Goal: Task Accomplishment & Management: Complete application form

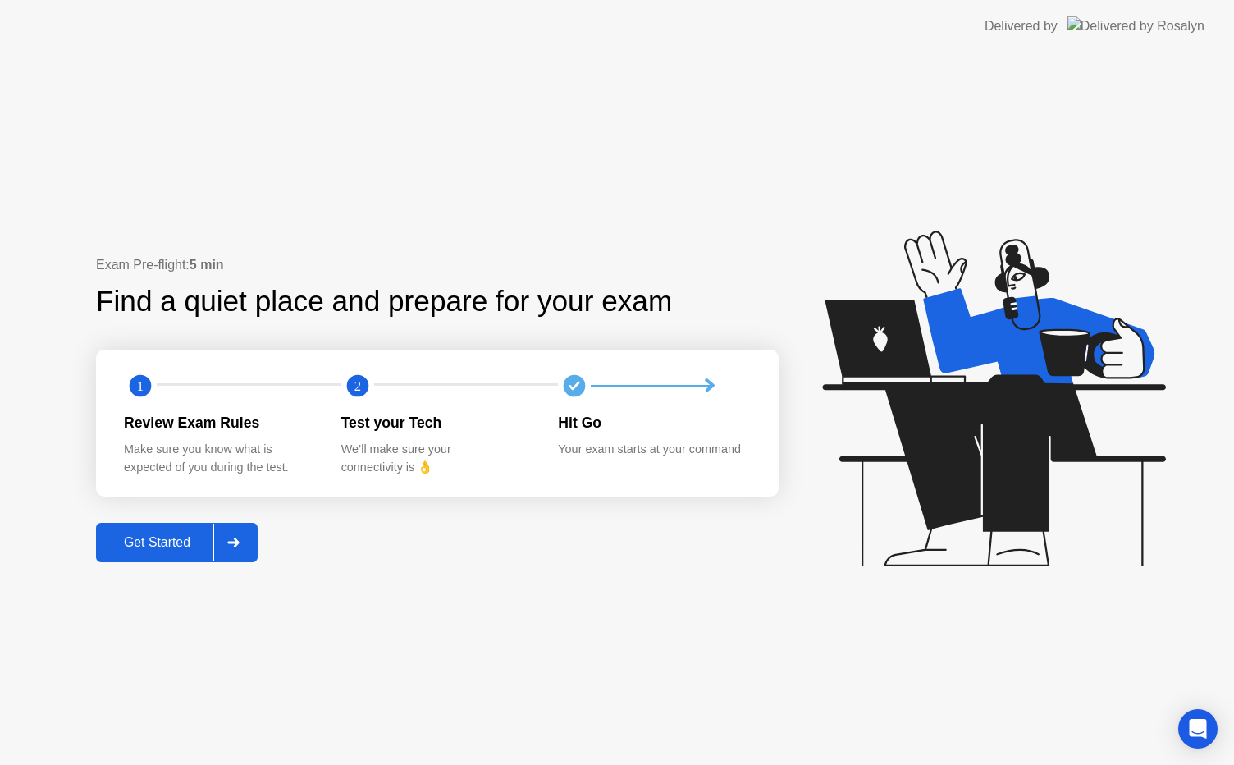
click at [149, 537] on div "Get Started" at bounding box center [157, 542] width 112 height 15
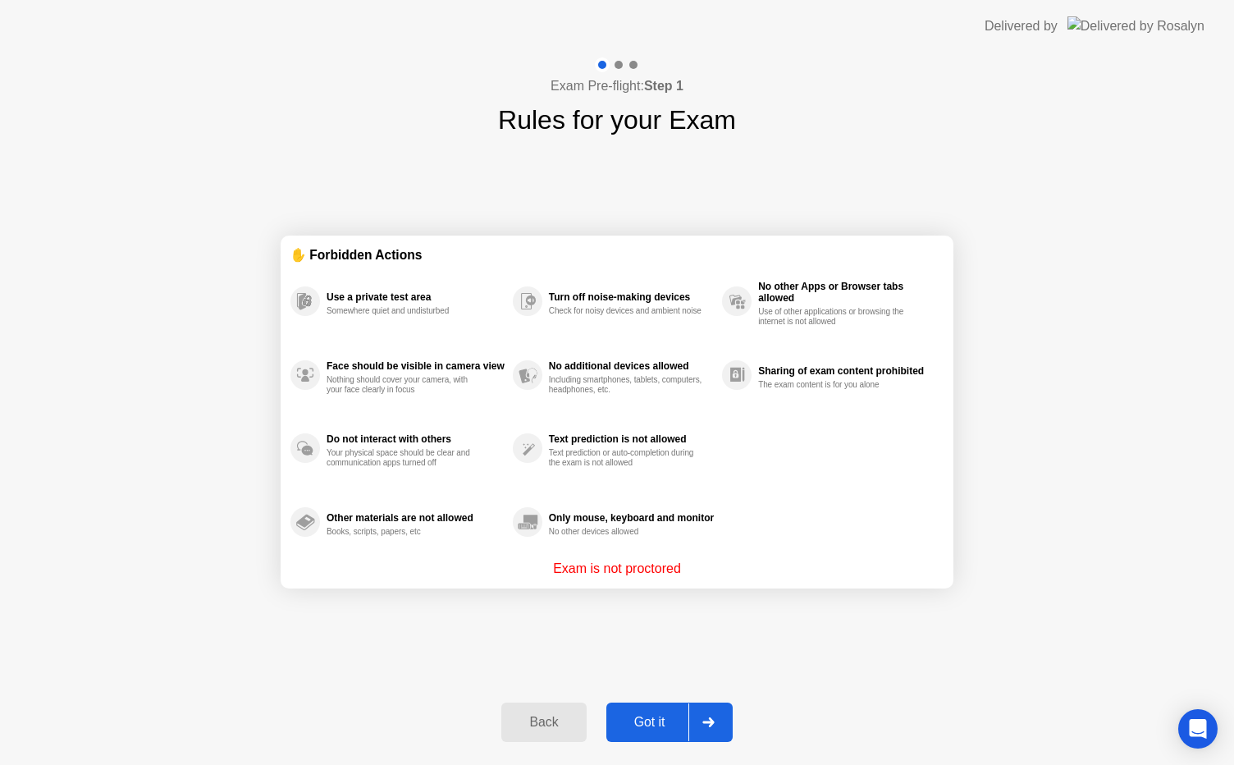
click at [662, 724] on div "Got it" at bounding box center [649, 722] width 77 height 15
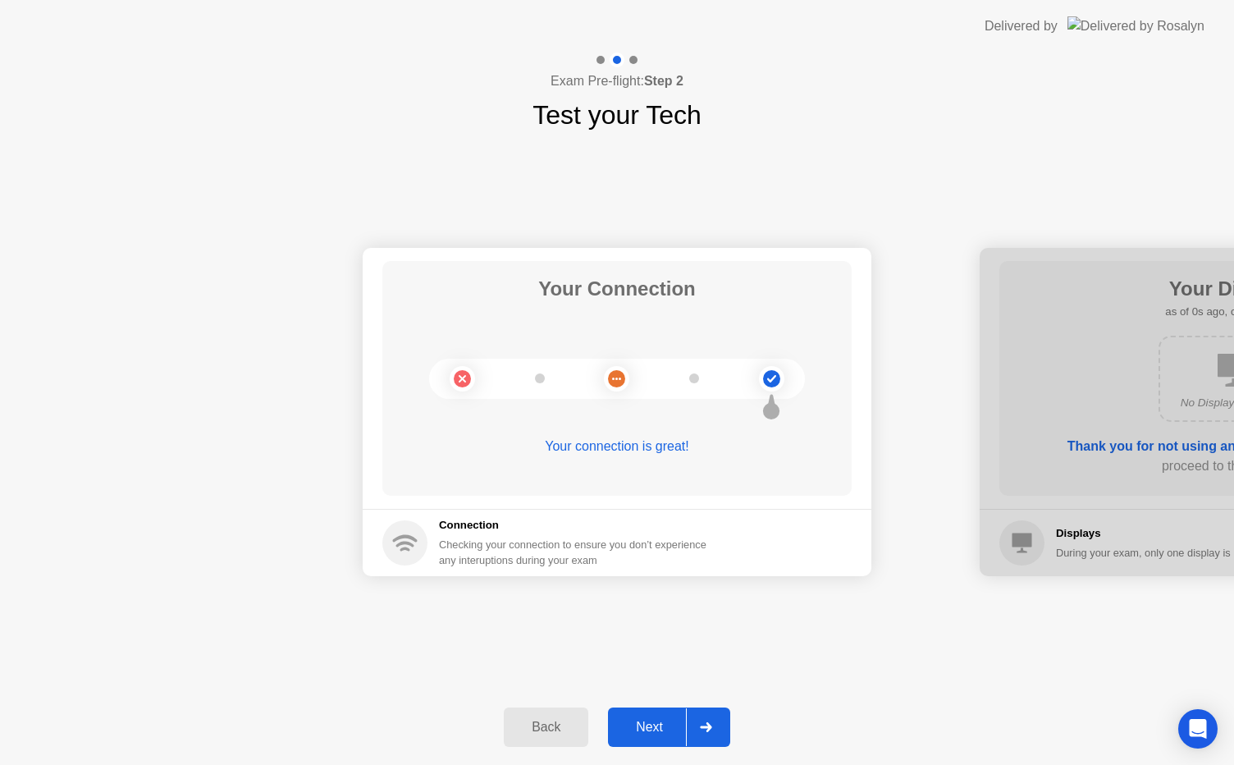
click at [662, 724] on div "Next" at bounding box center [649, 727] width 73 height 15
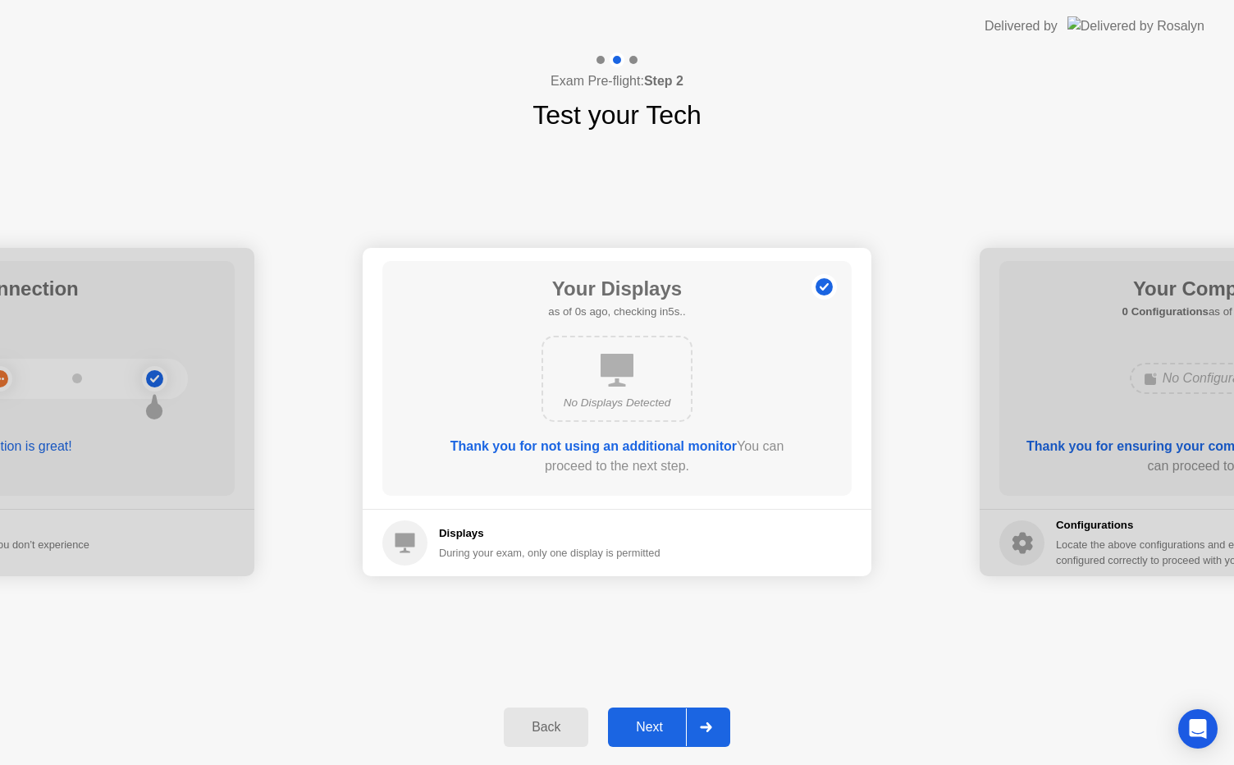
click at [662, 724] on div "Next" at bounding box center [649, 727] width 73 height 15
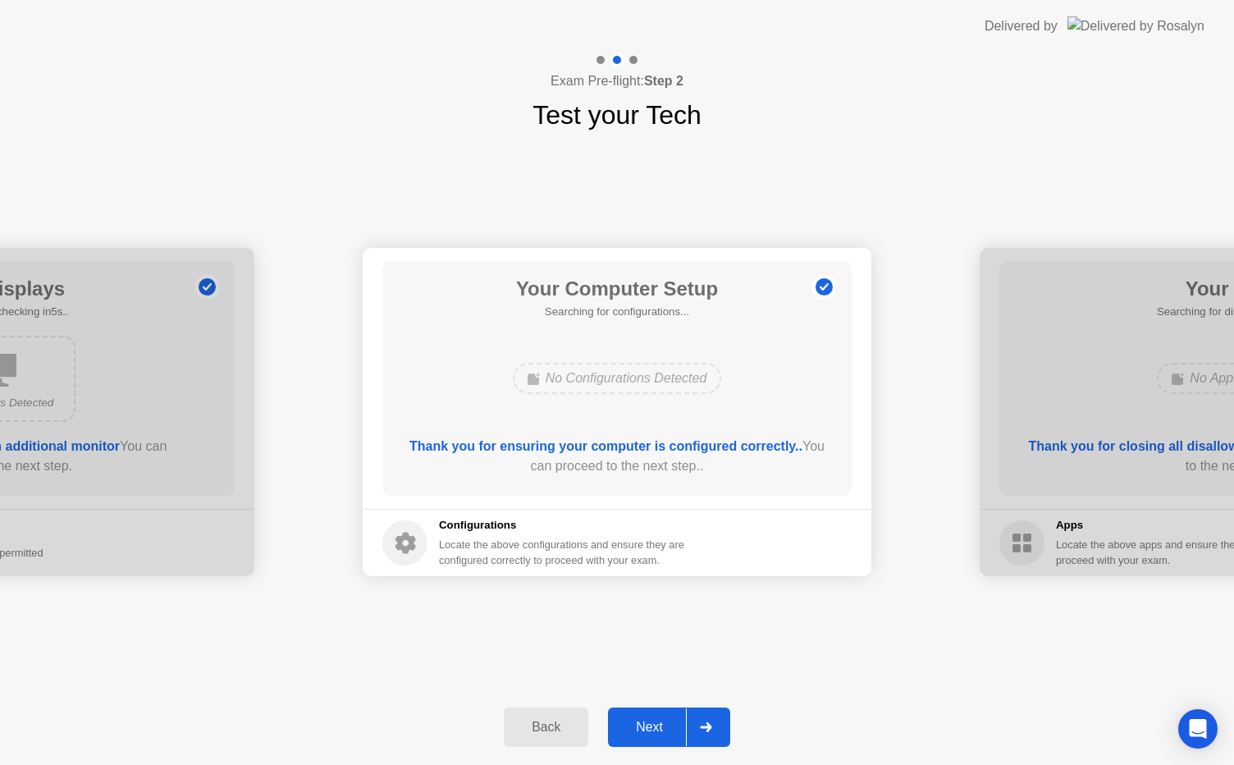
click at [662, 724] on div "Next" at bounding box center [649, 727] width 73 height 15
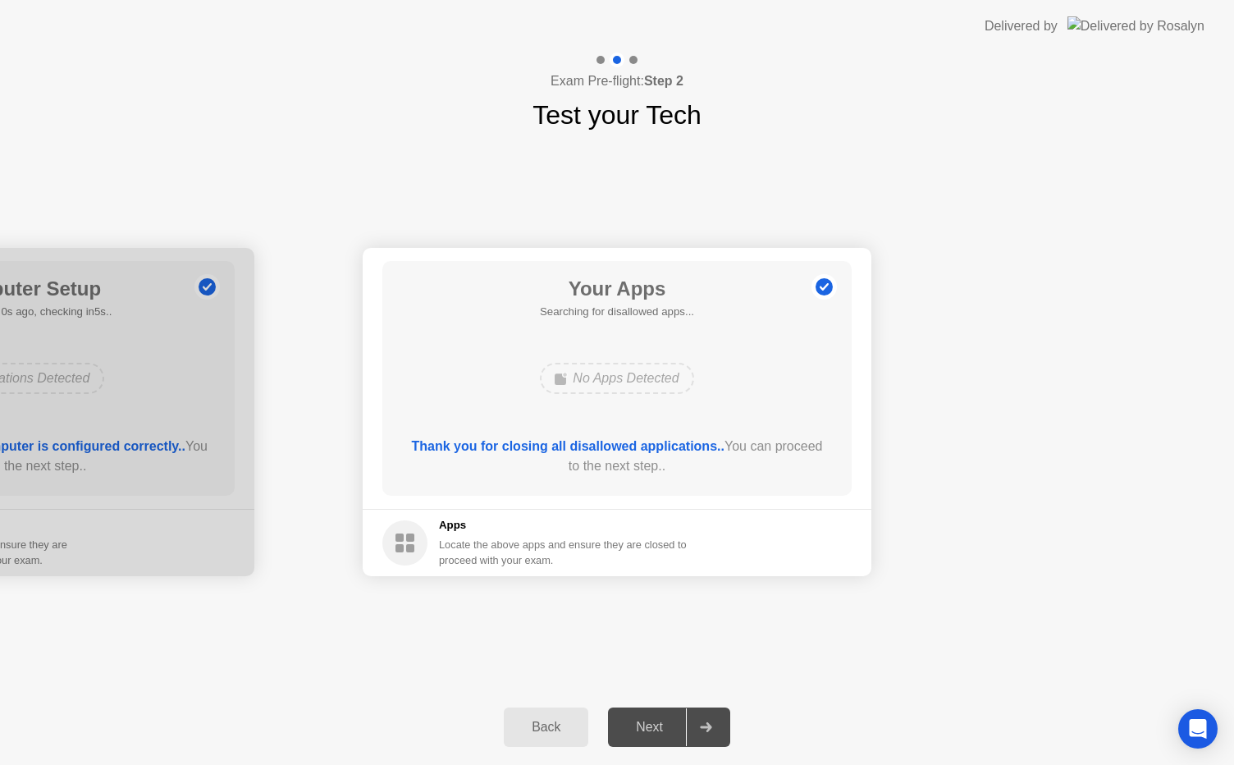
click at [662, 724] on div "Next" at bounding box center [649, 727] width 73 height 15
click at [817, 545] on div "Force Close..." at bounding box center [796, 543] width 100 height 13
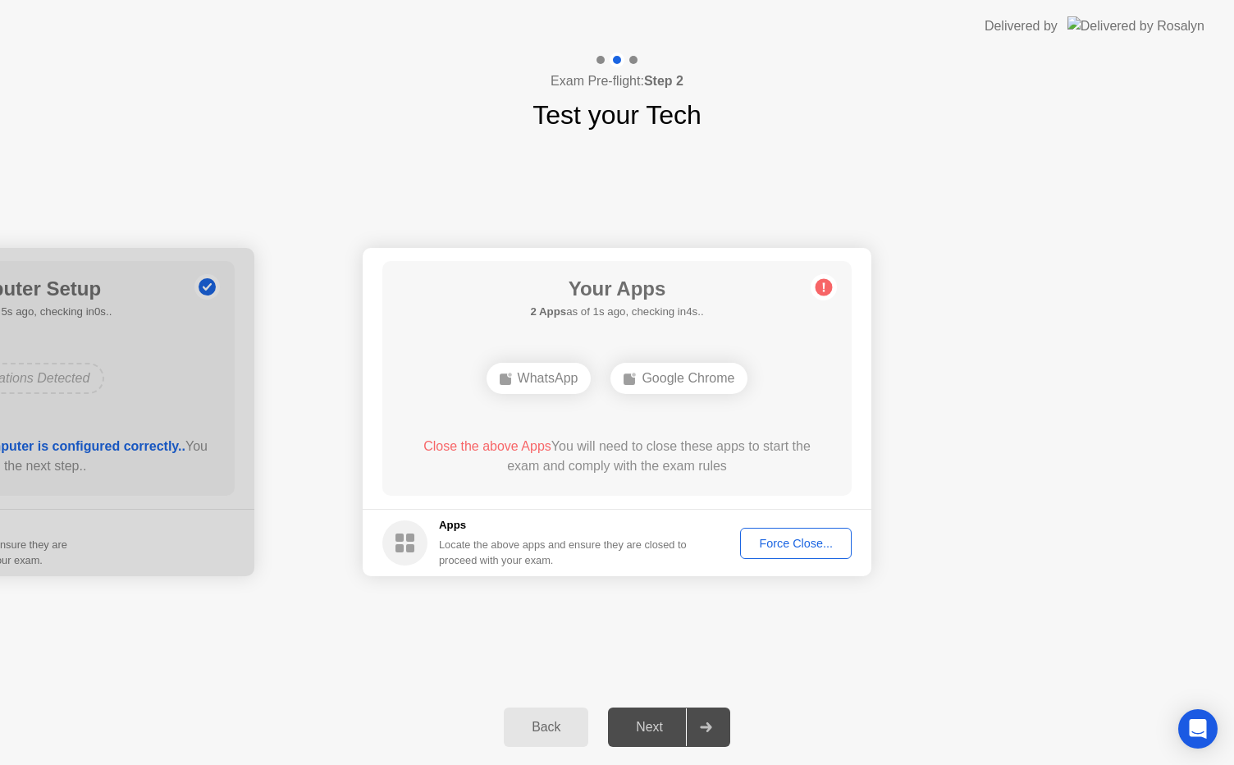
click at [802, 548] on div "Force Close..." at bounding box center [796, 543] width 100 height 13
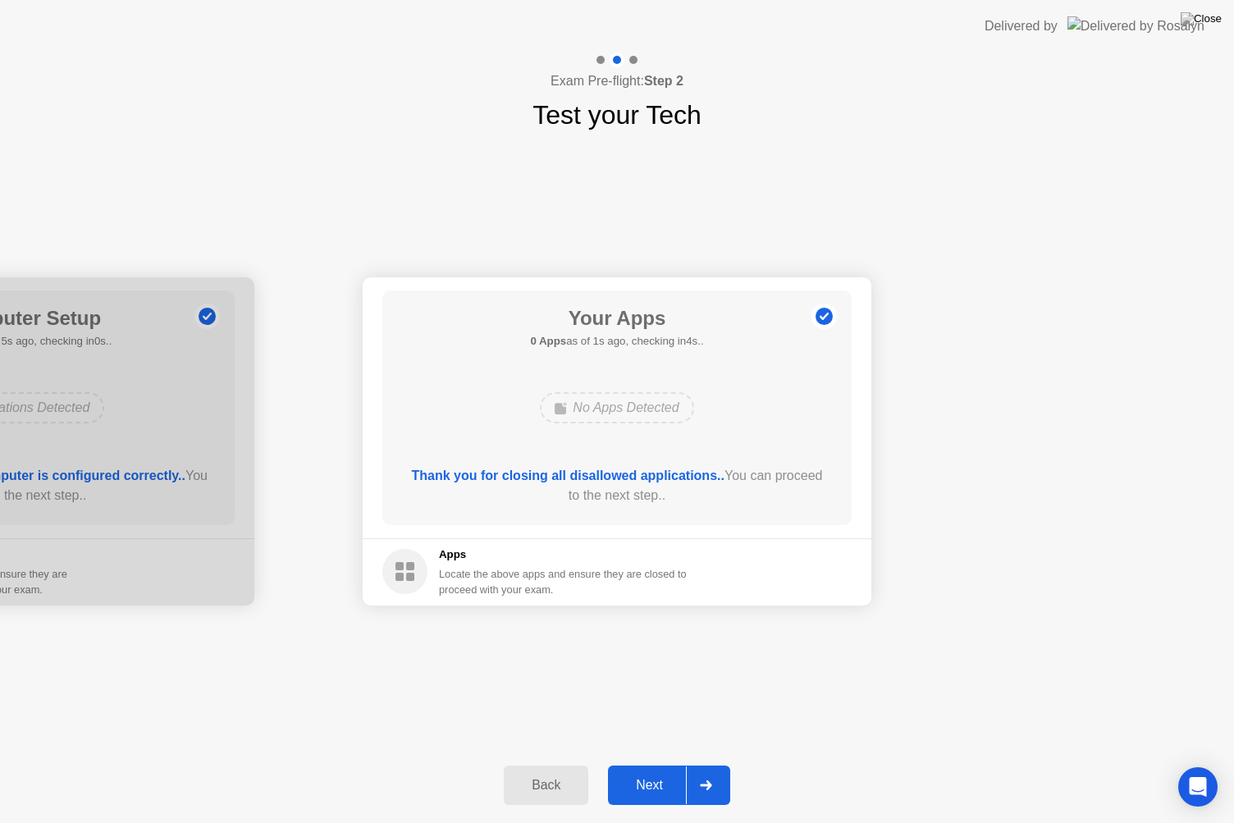
click at [647, 764] on button "Next" at bounding box center [669, 785] width 122 height 39
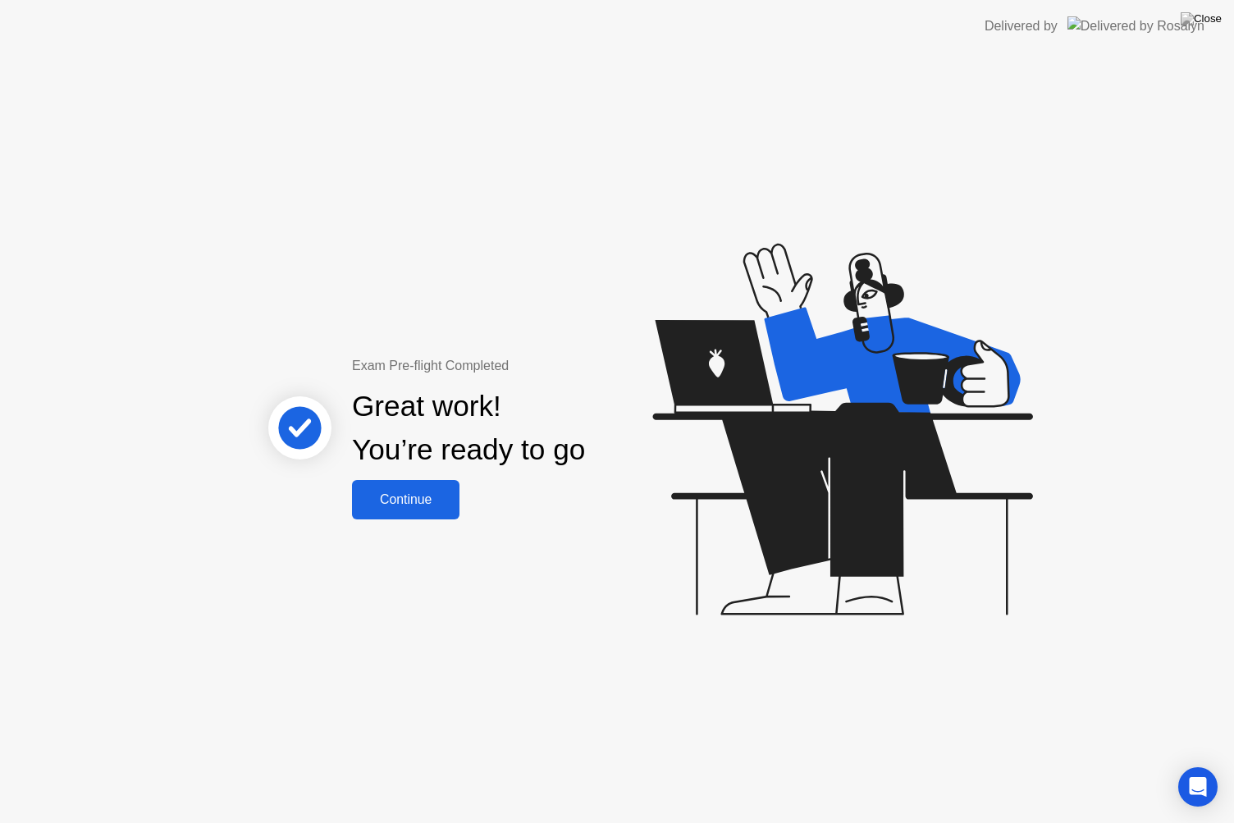
click at [376, 488] on button "Continue" at bounding box center [405, 499] width 107 height 39
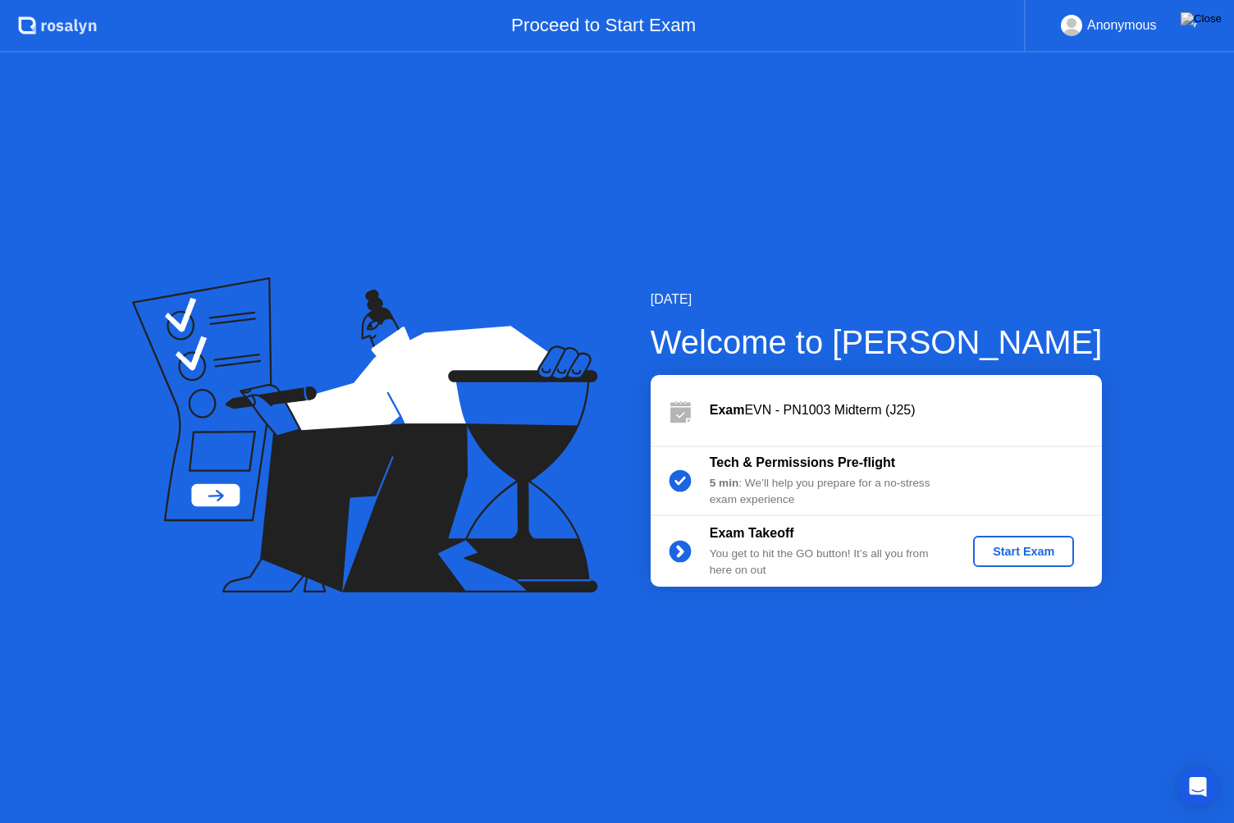
click at [994, 555] on div "Start Exam" at bounding box center [1024, 551] width 88 height 13
